Goal: Navigation & Orientation: Understand site structure

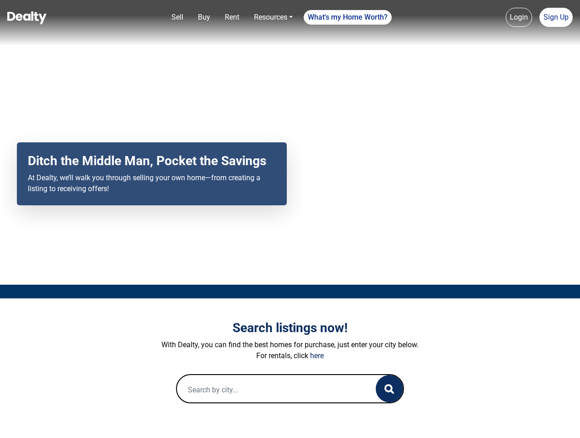
click at [290, 219] on div "Your browser does not support the video tag. Ditch the Middle Man, Pocket the S…" at bounding box center [290, 142] width 580 height 284
click at [177, 17] on link "Sell" at bounding box center [177, 17] width 19 height 18
click at [204, 17] on link "Buy" at bounding box center [204, 17] width 20 height 18
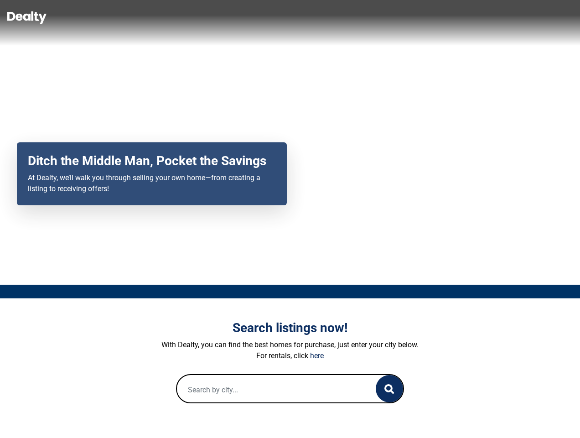
click at [232, 17] on link "Rent" at bounding box center [232, 17] width 22 height 18
click at [273, 17] on link "Resources" at bounding box center [273, 17] width 46 height 18
click at [348, 17] on link "What's my Home Worth?" at bounding box center [348, 17] width 88 height 15
click at [519, 17] on link "Login" at bounding box center [518, 17] width 26 height 19
click at [556, 17] on link "Sign Up" at bounding box center [555, 17] width 33 height 19
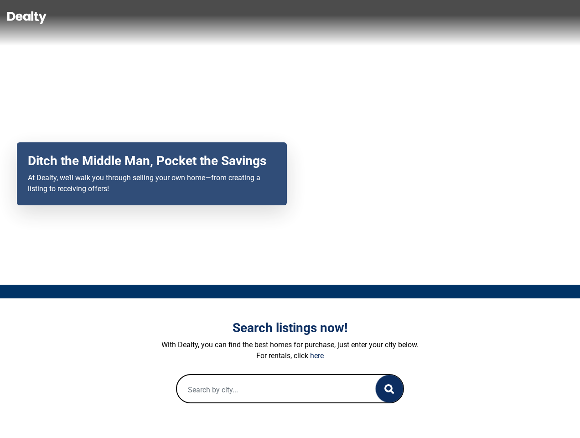
click at [389, 388] on icon "button" at bounding box center [389, 389] width 10 height 10
